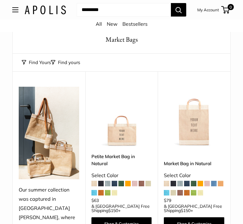
scroll to position [18, 0]
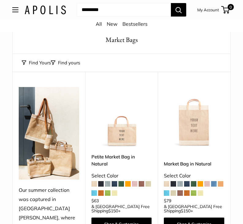
click at [110, 136] on img at bounding box center [121, 117] width 60 height 60
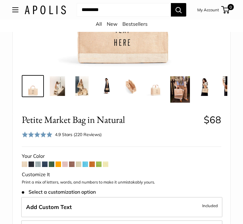
scroll to position [187, 0]
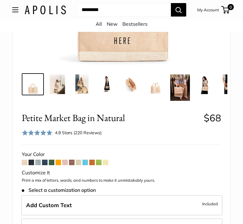
click at [33, 161] on span at bounding box center [32, 163] width 6 height 6
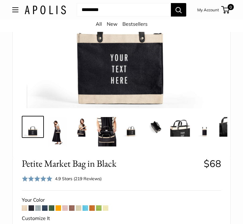
scroll to position [144, 0]
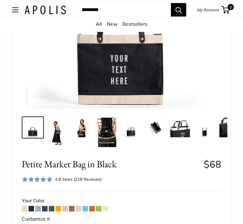
click at [46, 209] on span at bounding box center [45, 209] width 6 height 6
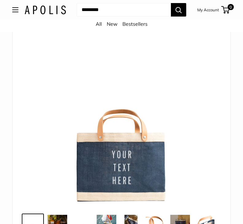
scroll to position [43, 0]
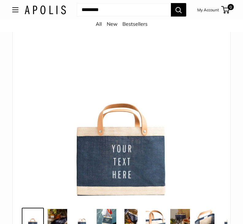
click at [109, 219] on img at bounding box center [107, 219] width 20 height 20
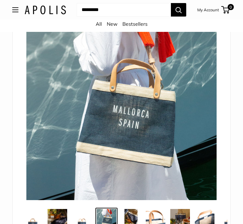
click at [132, 213] on img at bounding box center [131, 219] width 20 height 20
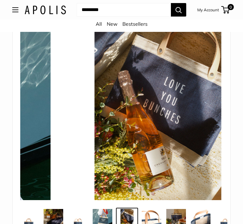
scroll to position [0, 4]
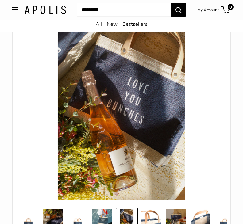
click at [170, 218] on img at bounding box center [176, 219] width 20 height 20
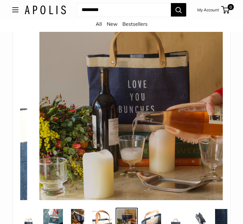
scroll to position [0, 53]
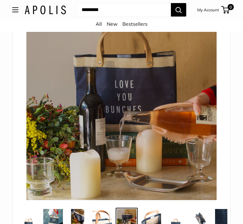
click at [202, 217] on img at bounding box center [201, 219] width 20 height 20
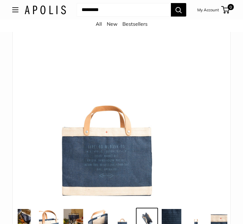
scroll to position [0, 127]
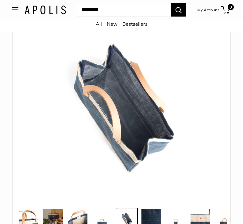
click at [149, 208] on link at bounding box center [151, 219] width 22 height 22
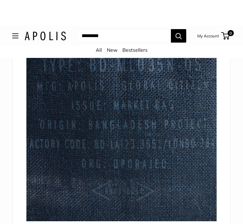
scroll to position [0, 0]
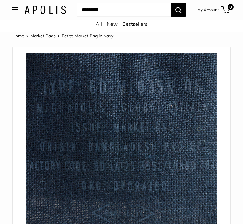
click at [16, 9] on button "Open menu" at bounding box center [15, 9] width 6 height 5
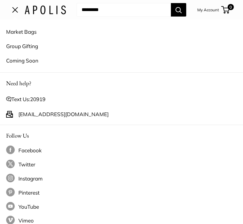
click at [12, 33] on link "Market Bags" at bounding box center [121, 32] width 231 height 14
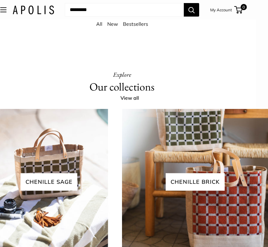
scroll to position [1024, 12]
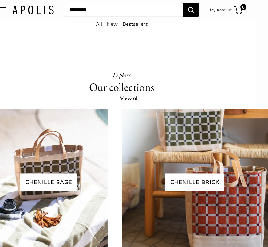
click at [126, 103] on link "View all" at bounding box center [132, 98] width 25 height 9
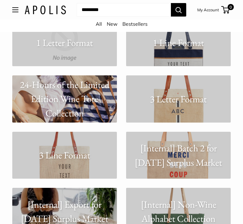
scroll to position [60, 0]
click at [152, 160] on p "[Internal] Batch 2 for Nov 2021 Surplus Market" at bounding box center [178, 155] width 105 height 29
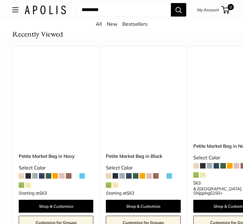
scroll to position [554, 0]
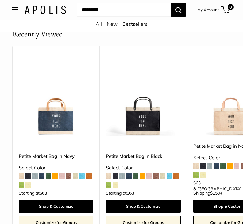
click at [44, 83] on img at bounding box center [56, 99] width 75 height 75
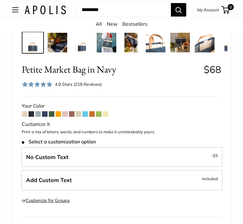
scroll to position [220, 0]
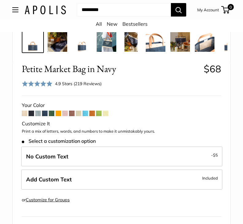
click at [109, 47] on img at bounding box center [107, 43] width 20 height 20
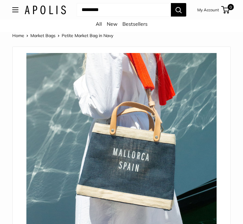
scroll to position [0, 0]
